Goal: Information Seeking & Learning: Understand process/instructions

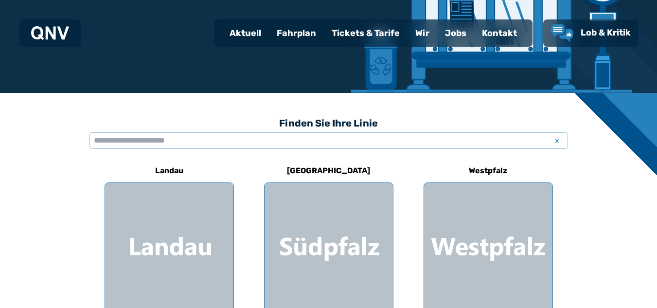
scroll to position [195, 0]
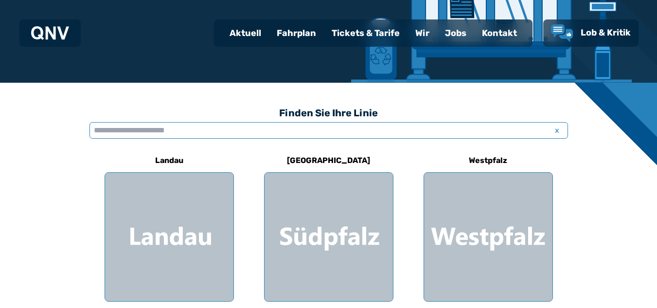
click at [133, 130] on input "text" at bounding box center [329, 130] width 479 height 17
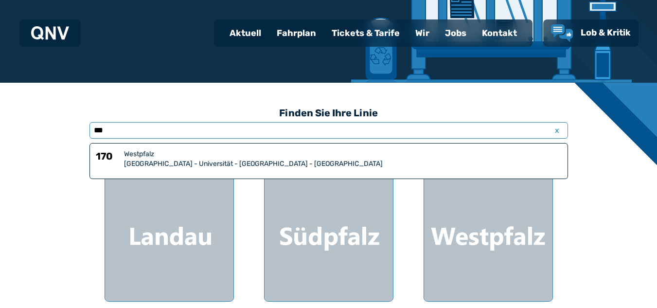
type input "***"
click at [159, 157] on div "Westpfalz" at bounding box center [343, 154] width 438 height 10
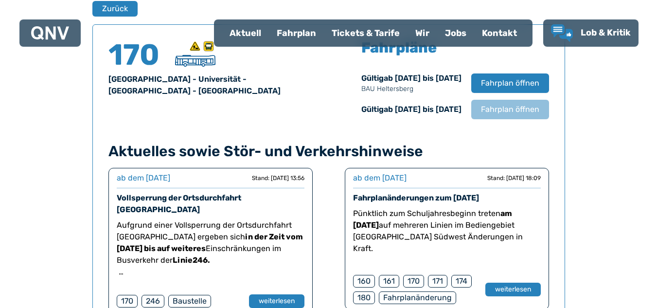
scroll to position [690, 0]
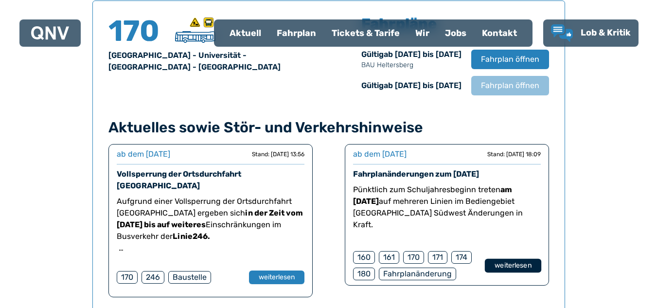
click at [526, 262] on button "weiterlesen" at bounding box center [513, 266] width 56 height 14
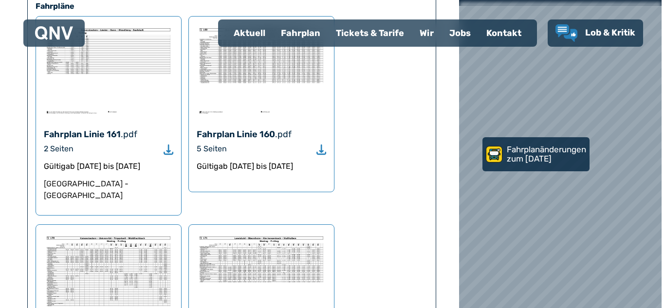
scroll to position [876, 0]
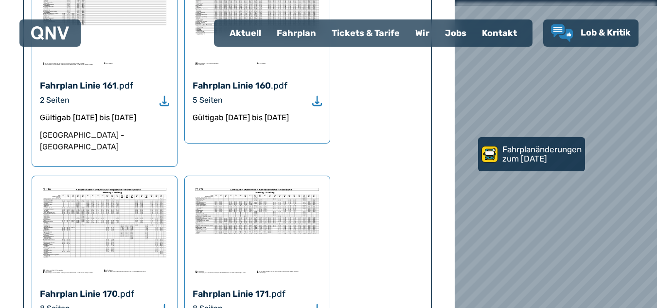
click at [85, 185] on img at bounding box center [104, 230] width 129 height 92
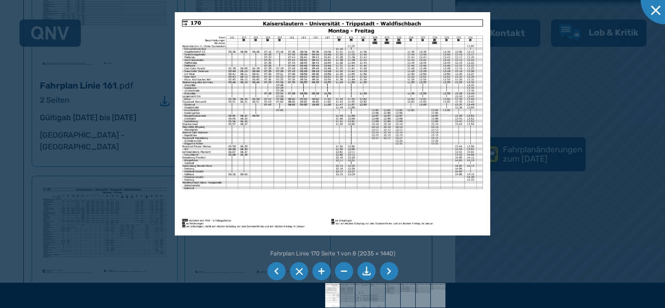
click at [367, 271] on li at bounding box center [366, 271] width 18 height 18
